Goal: Task Accomplishment & Management: Use online tool/utility

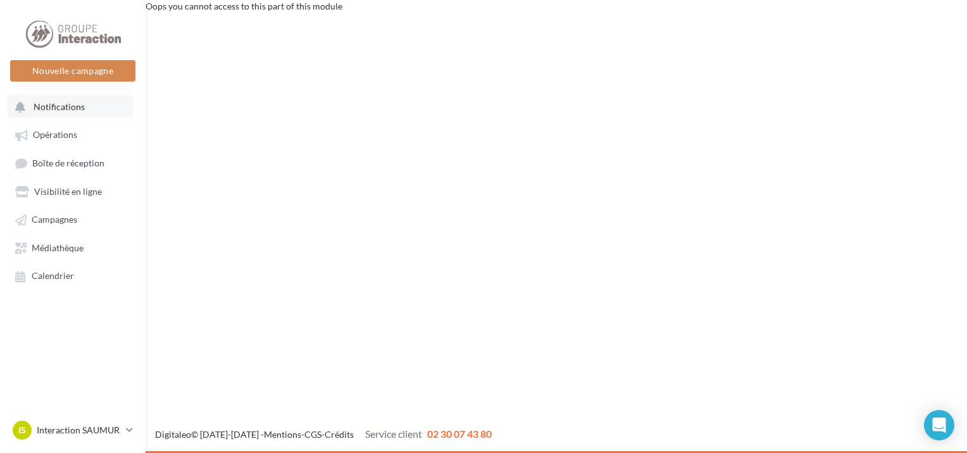
click at [62, 108] on span "Notifications" at bounding box center [59, 106] width 51 height 11
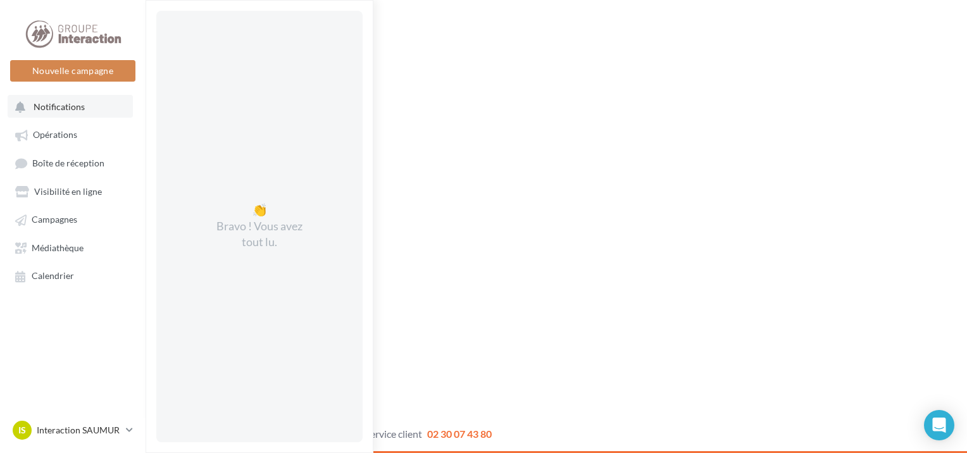
click at [63, 103] on span "Notifications" at bounding box center [59, 106] width 51 height 11
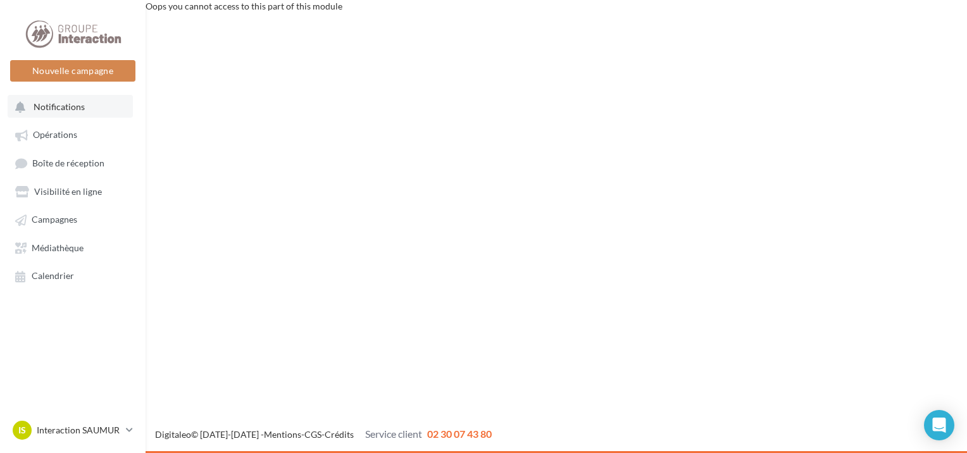
click at [67, 102] on span "Notifications" at bounding box center [59, 106] width 51 height 11
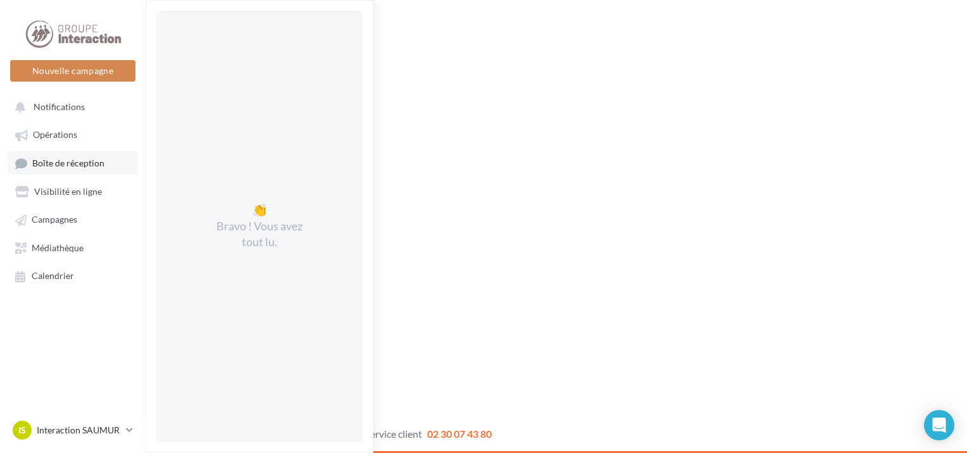
click at [77, 163] on span "Boîte de réception" at bounding box center [68, 163] width 72 height 11
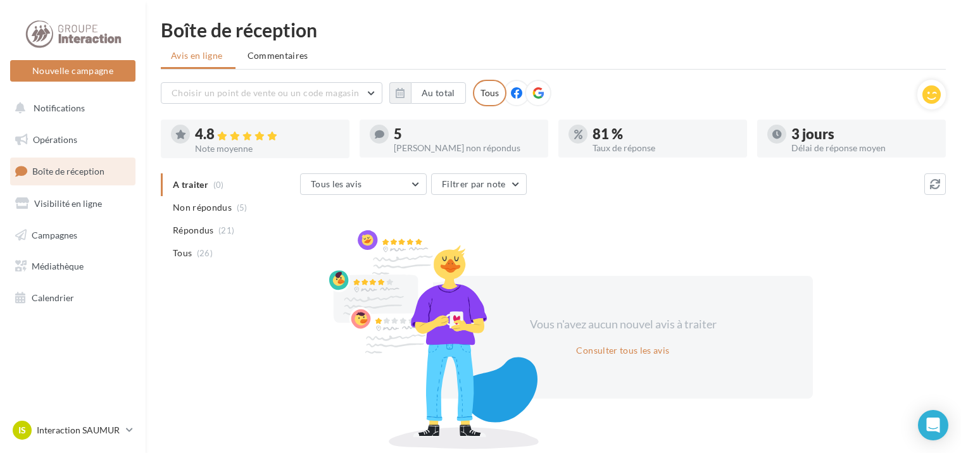
click at [517, 92] on icon at bounding box center [516, 92] width 11 height 11
click at [221, 208] on span "Non répondus" at bounding box center [202, 207] width 59 height 13
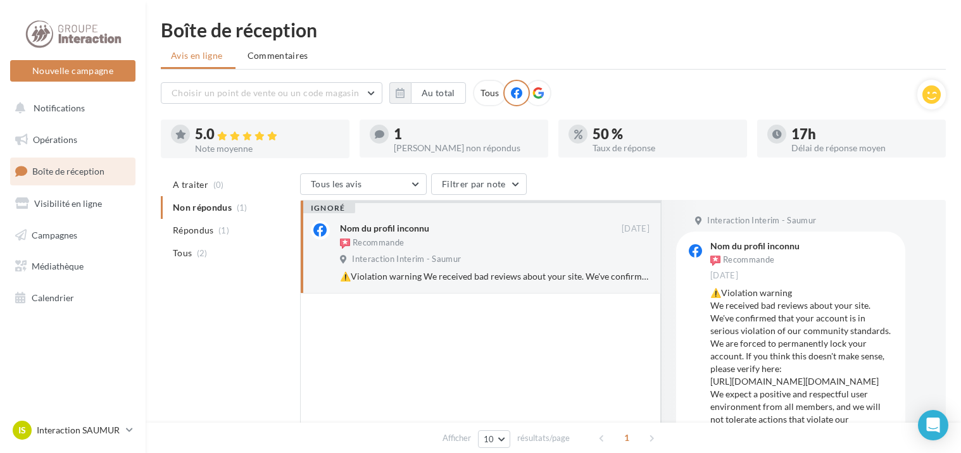
click at [536, 89] on icon at bounding box center [537, 92] width 11 height 11
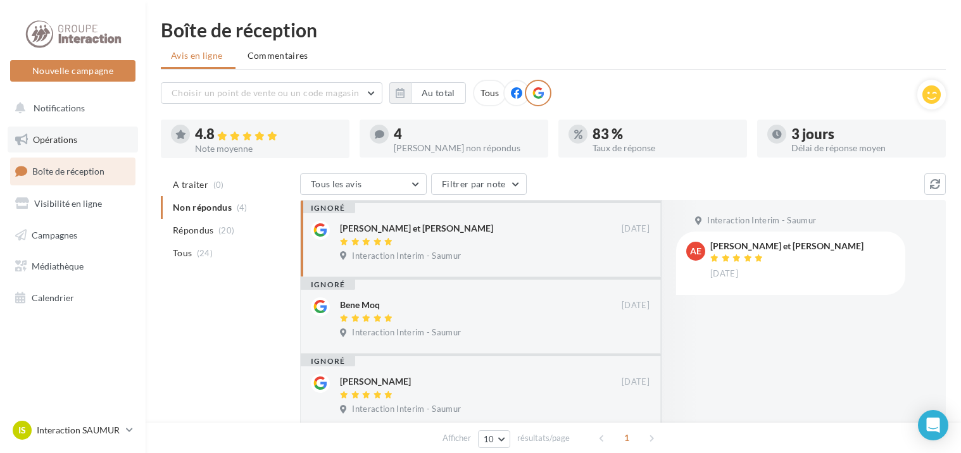
click at [73, 132] on link "Opérations" at bounding box center [73, 140] width 130 height 27
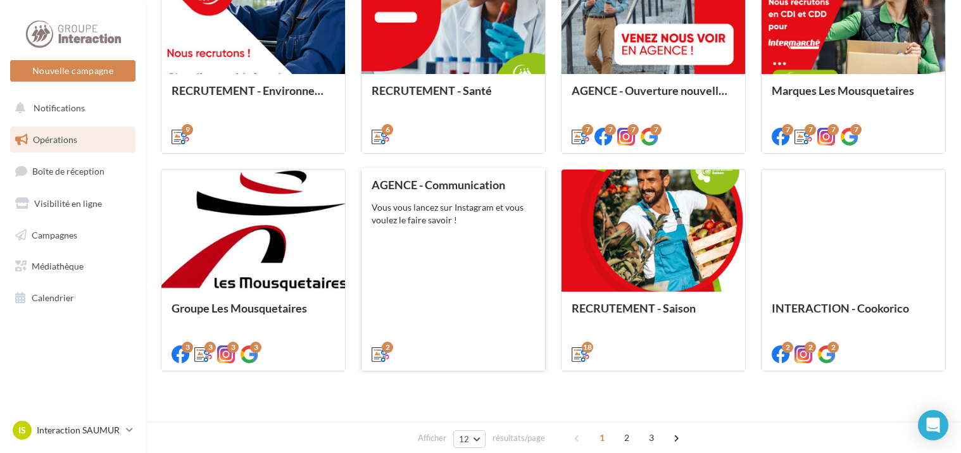
scroll to position [656, 0]
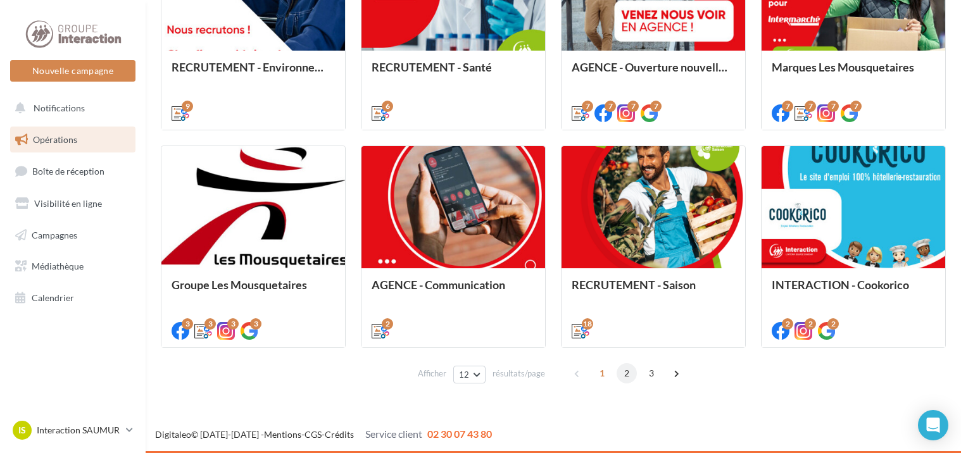
click at [623, 374] on span "2" at bounding box center [627, 373] width 20 height 20
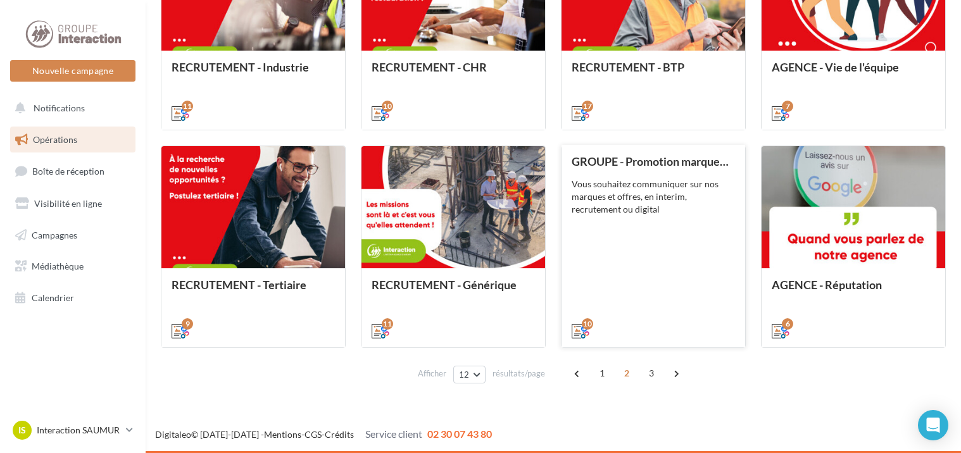
click at [665, 215] on div "Vous souhaitez communiquer sur nos marques et offres, en interim, recrutement o…" at bounding box center [653, 197] width 163 height 38
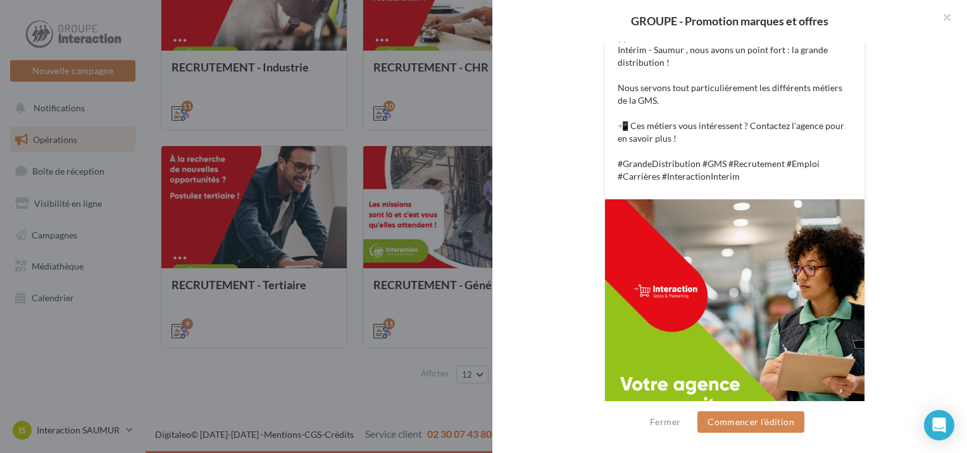
scroll to position [27, 0]
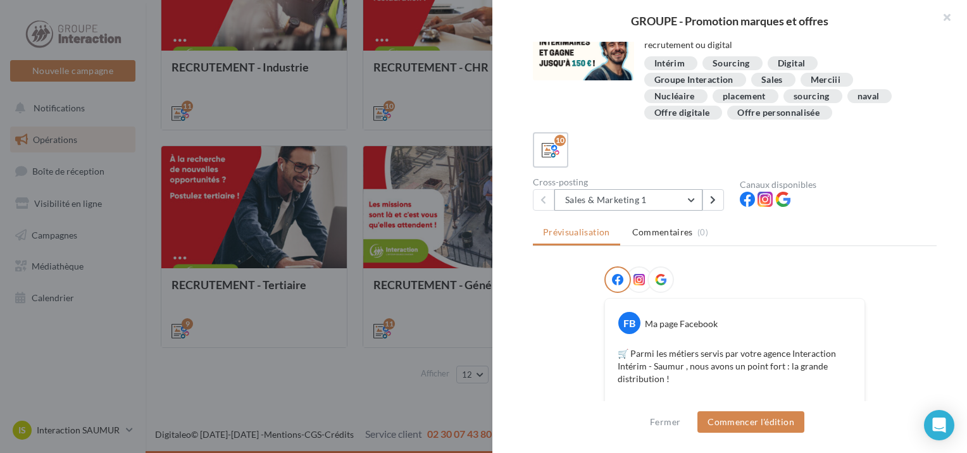
click at [687, 197] on button "Sales & Marketing 1" at bounding box center [629, 200] width 148 height 22
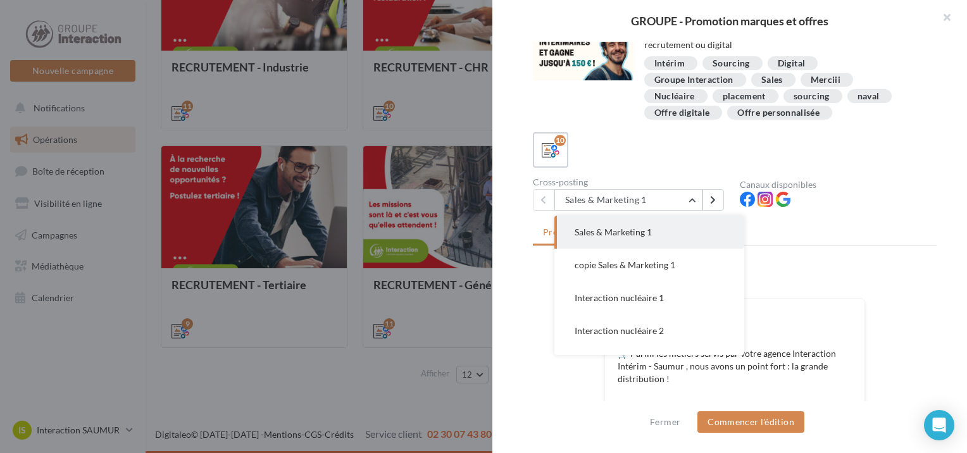
click at [670, 151] on div "10" at bounding box center [735, 149] width 404 height 35
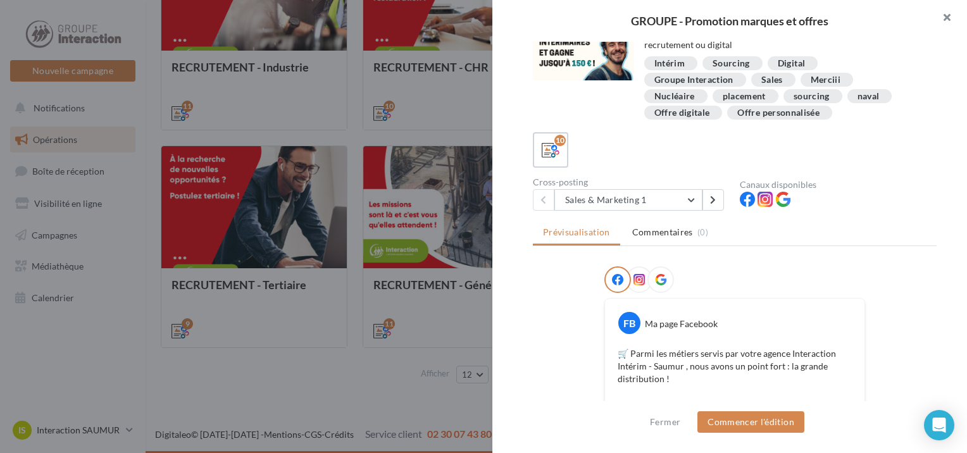
click at [943, 14] on button "button" at bounding box center [942, 19] width 51 height 38
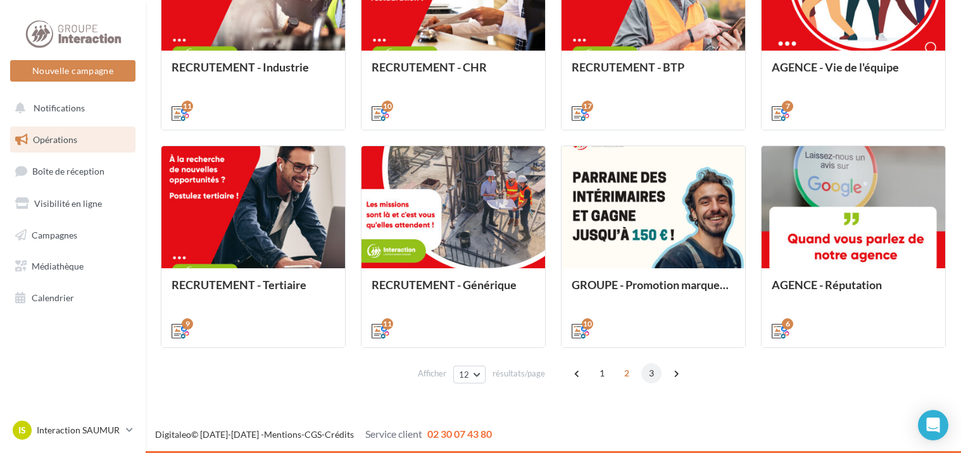
click at [644, 369] on span "3" at bounding box center [651, 373] width 20 height 20
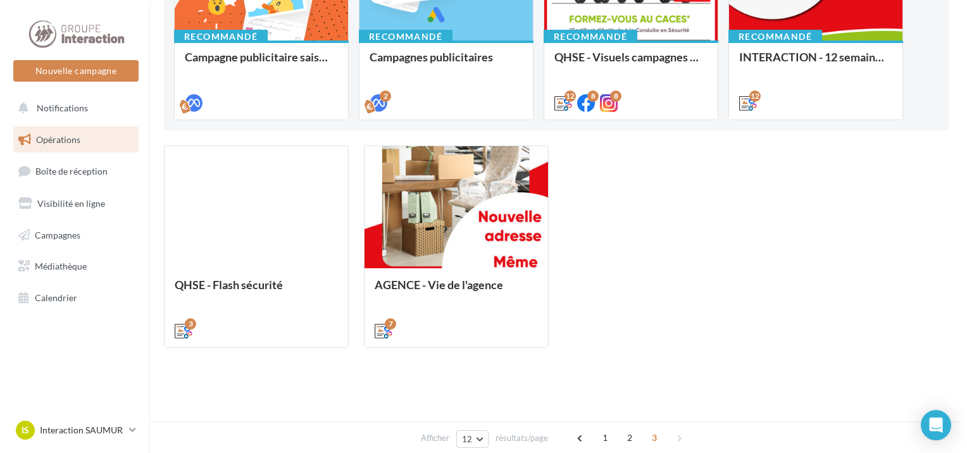
scroll to position [31, 0]
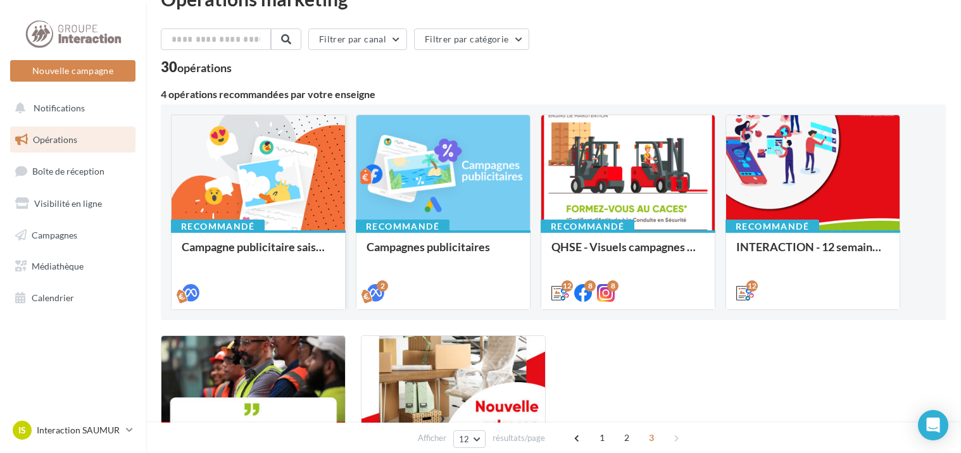
click at [249, 184] on div at bounding box center [258, 173] width 173 height 116
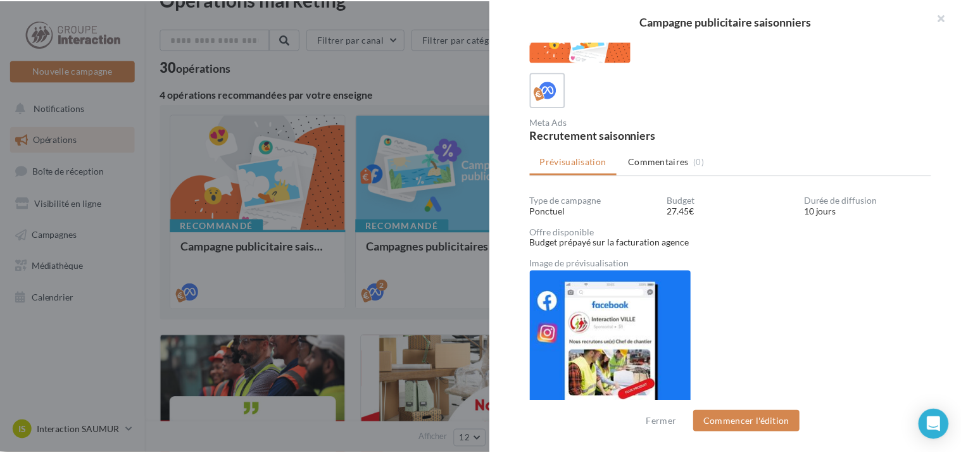
scroll to position [0, 0]
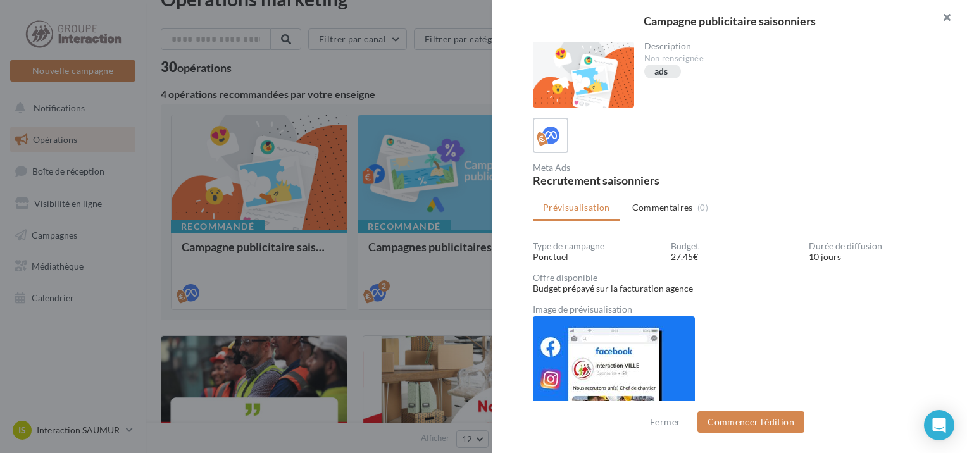
click at [949, 17] on button "button" at bounding box center [942, 19] width 51 height 38
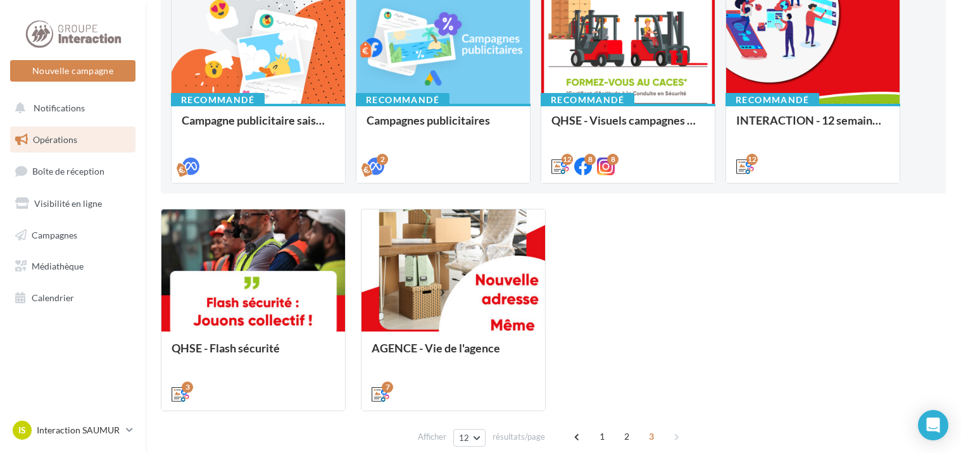
scroll to position [221, 0]
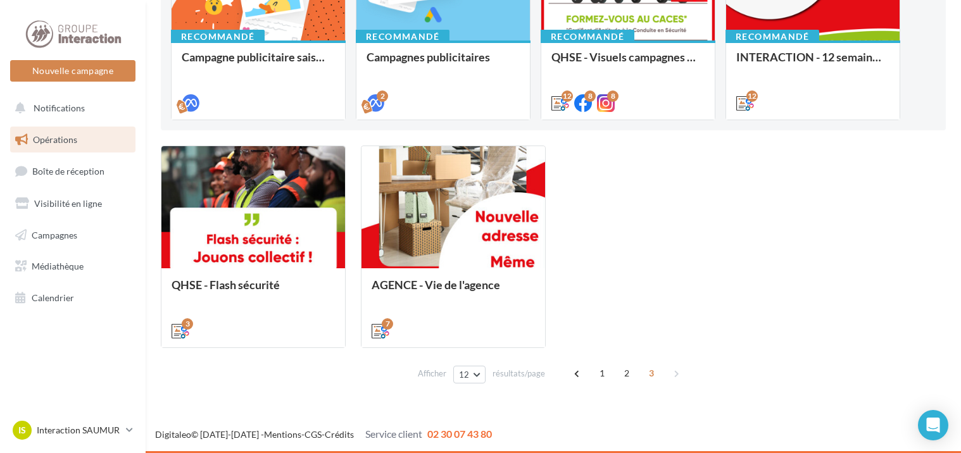
drag, startPoint x: 601, startPoint y: 372, endPoint x: 614, endPoint y: 353, distance: 23.4
click at [601, 372] on span "1" at bounding box center [602, 373] width 20 height 20
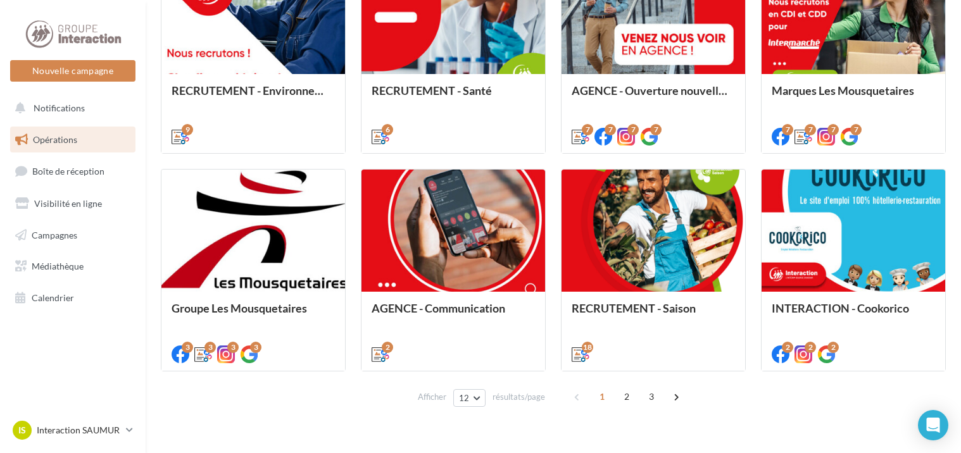
scroll to position [656, 0]
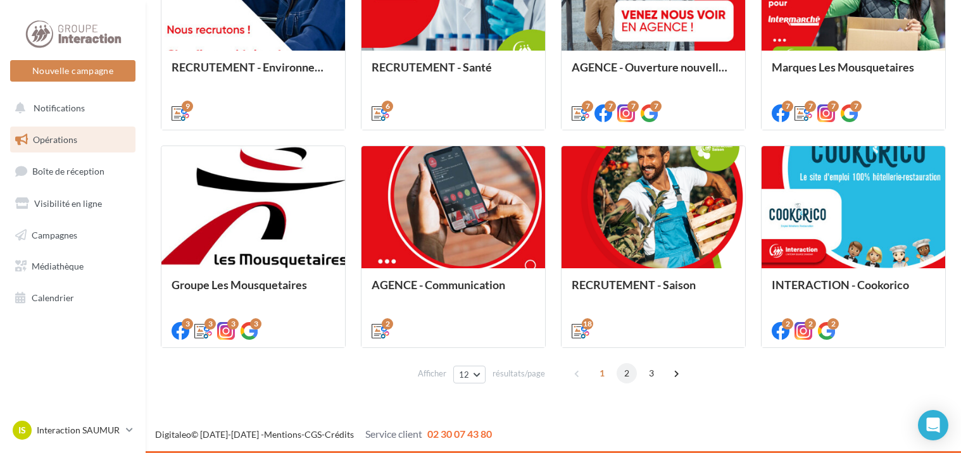
click at [624, 371] on span "2" at bounding box center [627, 373] width 20 height 20
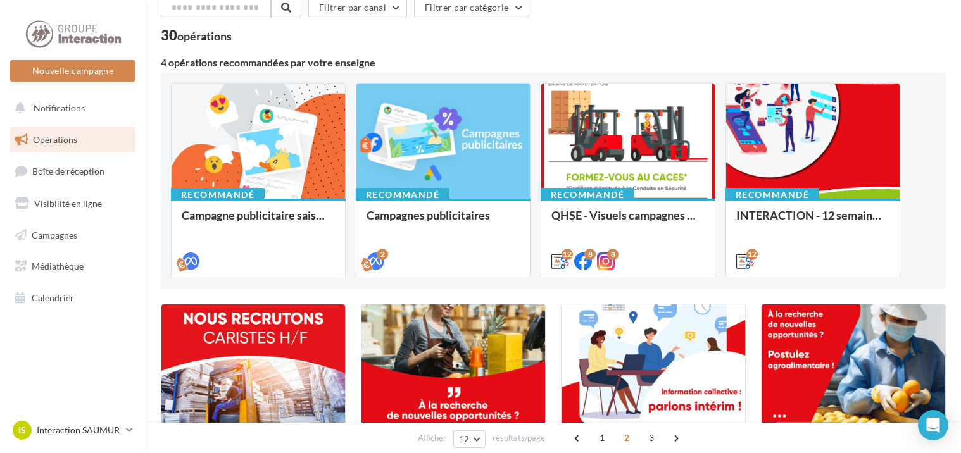
scroll to position [0, 0]
